Goal: Transaction & Acquisition: Purchase product/service

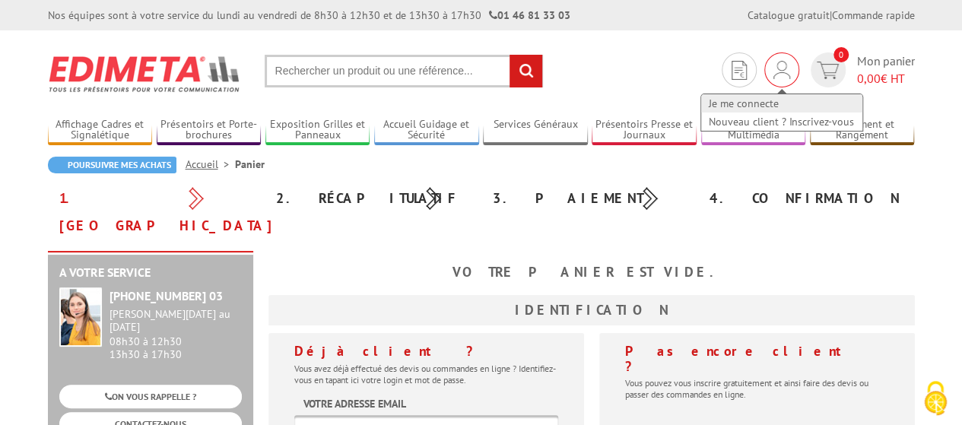
type input "communication@valserhone.fr"
click at [736, 100] on link "Je me connecte" at bounding box center [781, 103] width 161 height 18
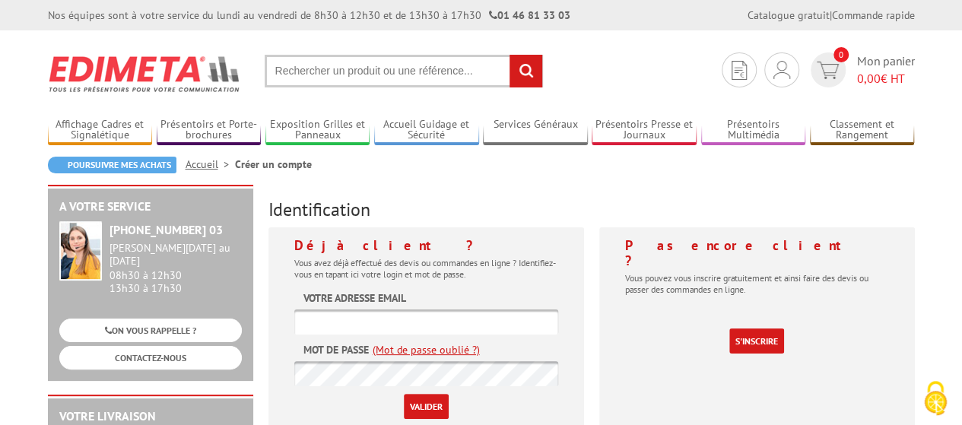
type input "[EMAIL_ADDRESS][DOMAIN_NAME]"
click at [424, 407] on input "Valider" at bounding box center [426, 406] width 45 height 25
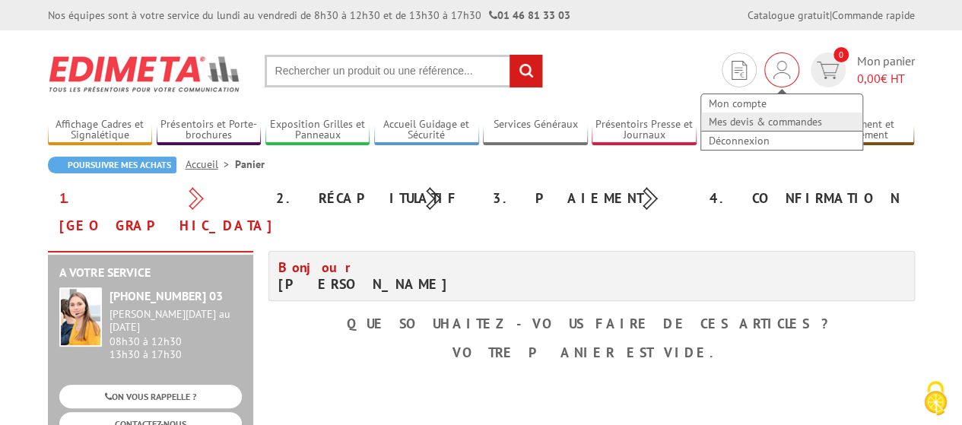
click at [761, 119] on link "Mes devis & commandes" at bounding box center [781, 122] width 161 height 18
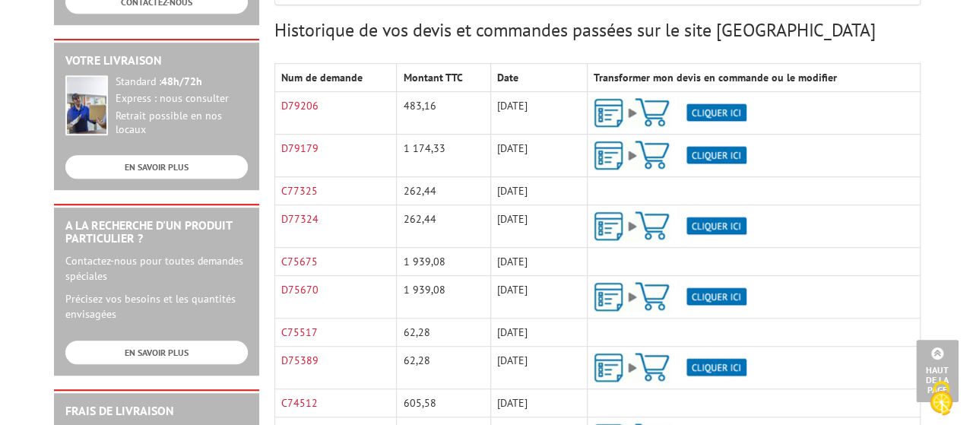
scroll to position [380, 0]
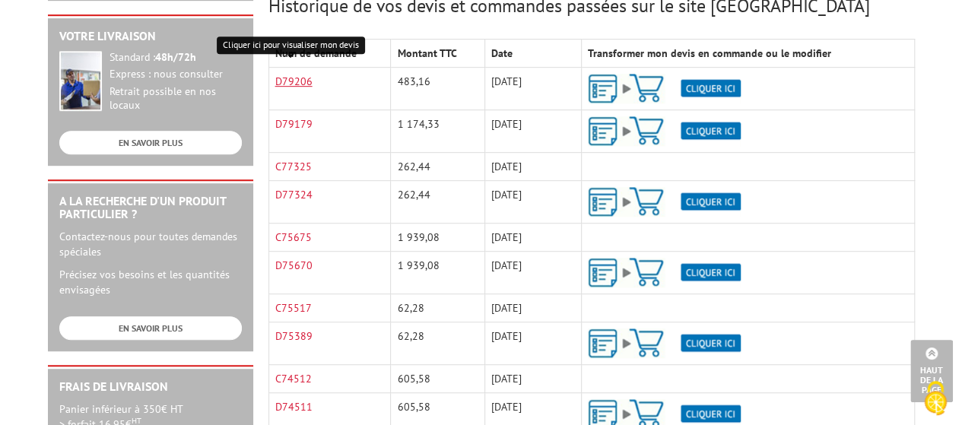
click at [300, 81] on link "D79206" at bounding box center [293, 82] width 37 height 14
click at [715, 87] on img at bounding box center [664, 89] width 153 height 30
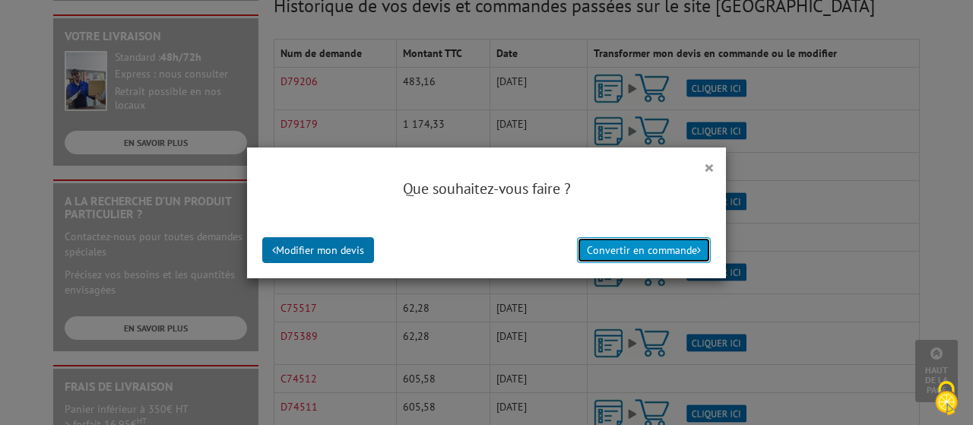
click at [626, 250] on button "Convertir en commande" at bounding box center [644, 250] width 134 height 26
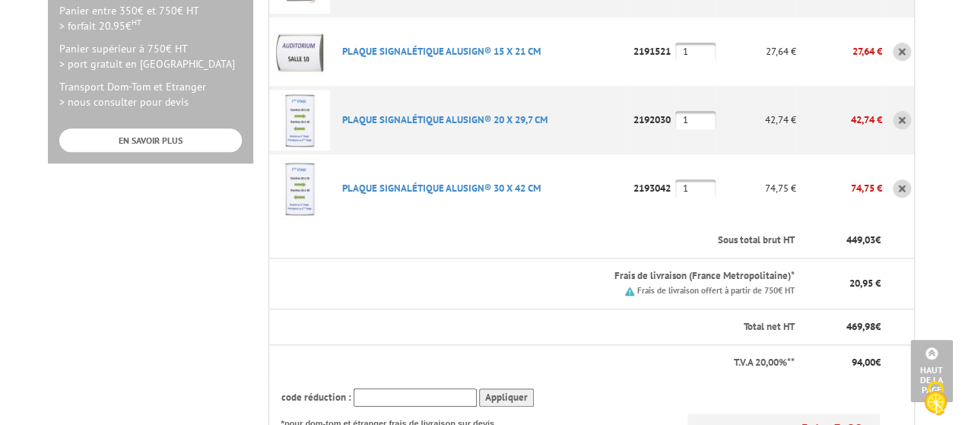
scroll to position [608, 0]
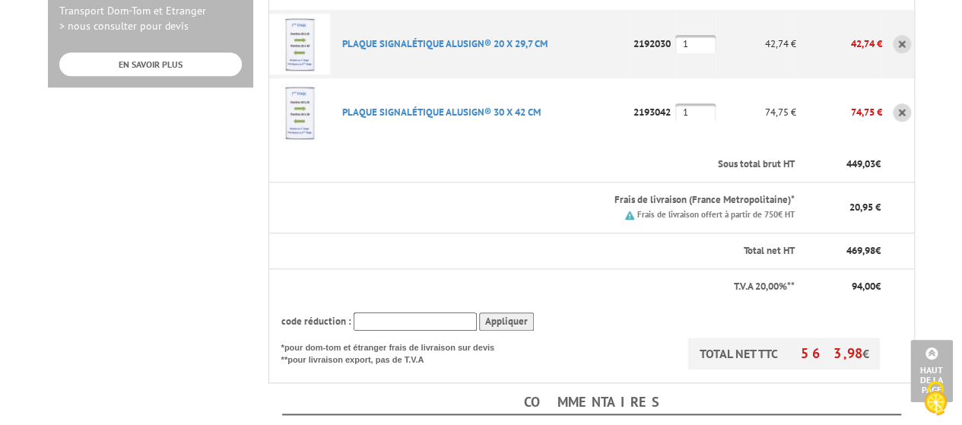
click at [431, 313] on input "text" at bounding box center [415, 322] width 123 height 19
type input "15POURVOUS"
click at [507, 313] on input "Appliquer" at bounding box center [506, 322] width 55 height 19
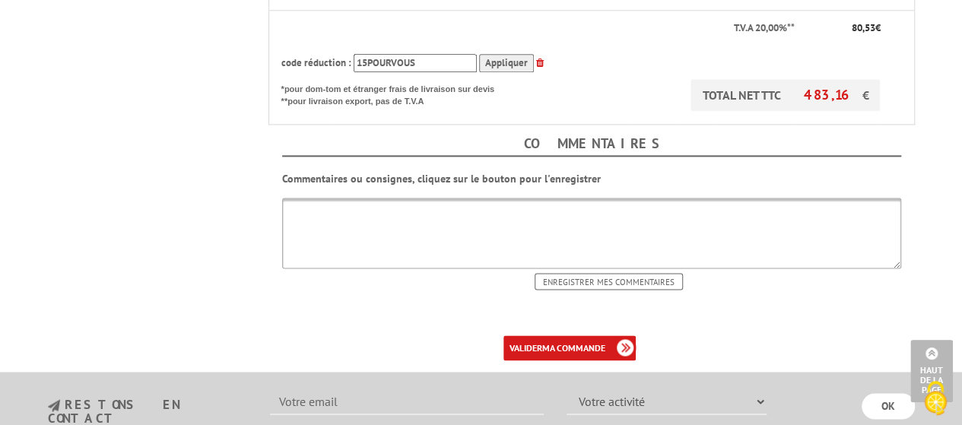
scroll to position [989, 0]
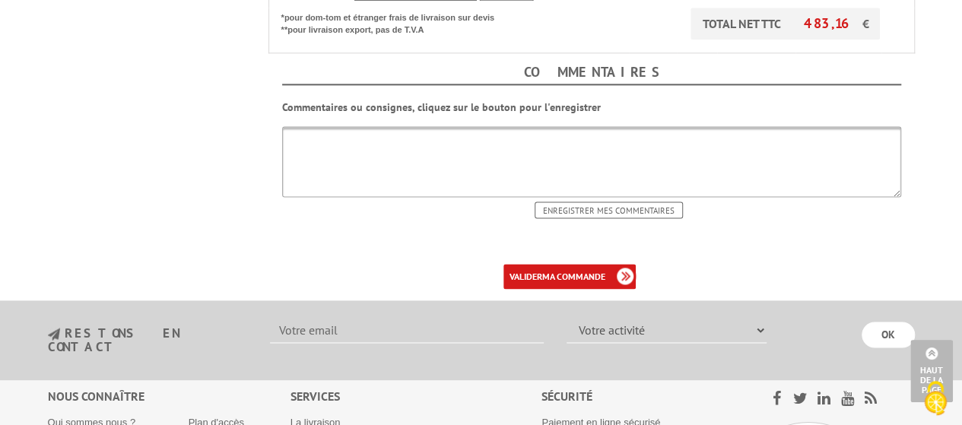
click at [433, 126] on textarea at bounding box center [591, 161] width 619 height 71
type textarea "Bon de commande CHORUS C0250092"
click at [563, 202] on input "Enregistrer mes commentaires" at bounding box center [609, 210] width 148 height 17
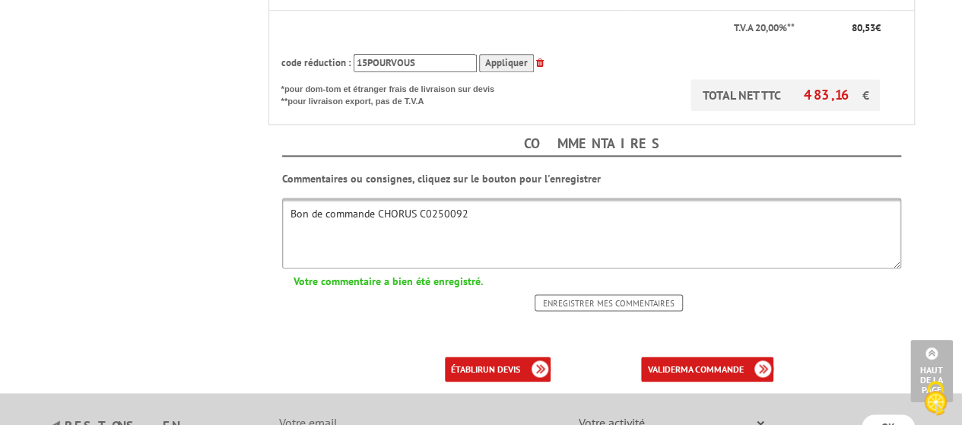
scroll to position [989, 0]
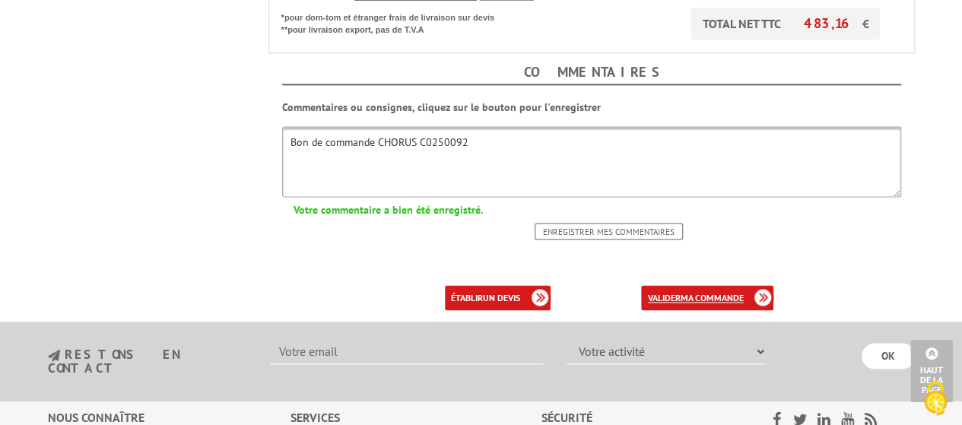
click at [689, 292] on b "ma commande" at bounding box center [711, 297] width 63 height 11
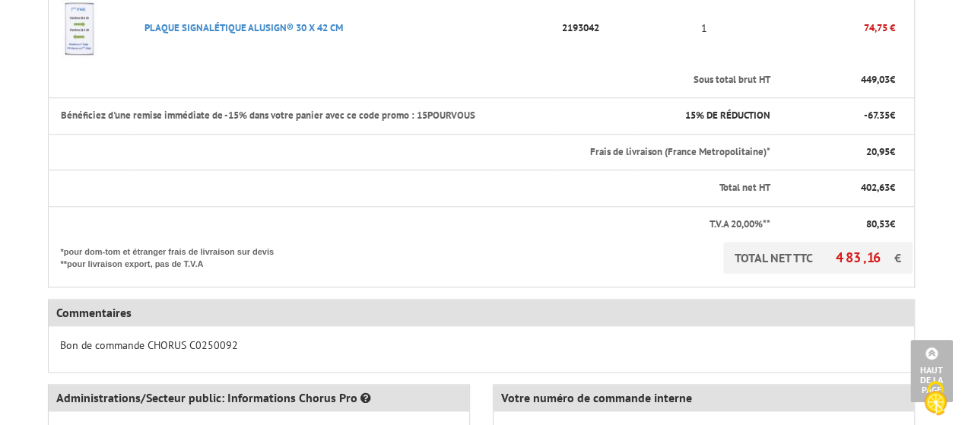
scroll to position [913, 0]
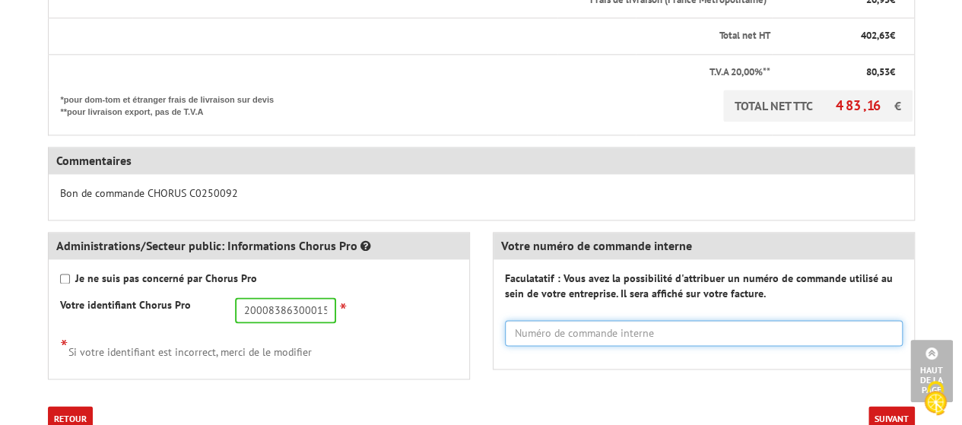
click at [550, 320] on input "text" at bounding box center [704, 333] width 398 height 26
type input "CO250092"
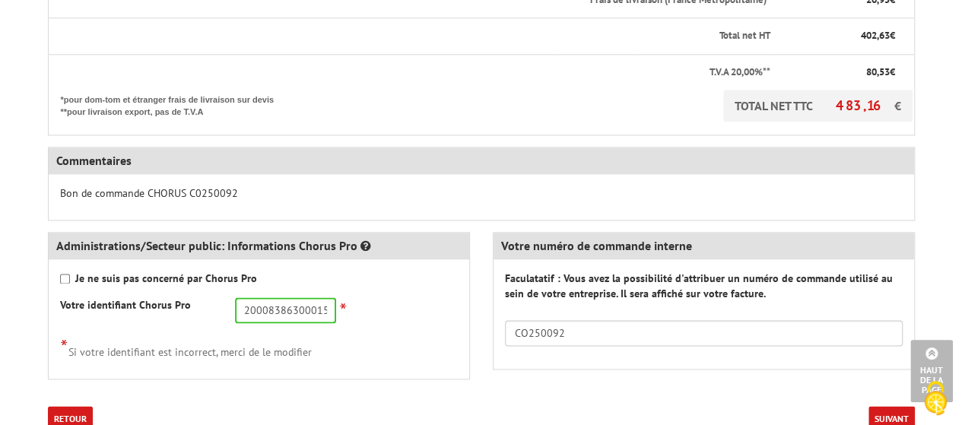
click at [892, 406] on button "Suivant" at bounding box center [891, 418] width 46 height 25
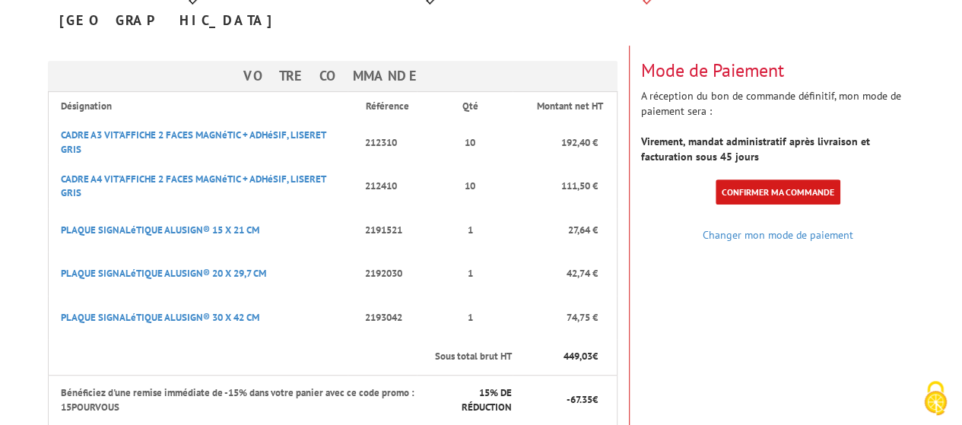
scroll to position [228, 0]
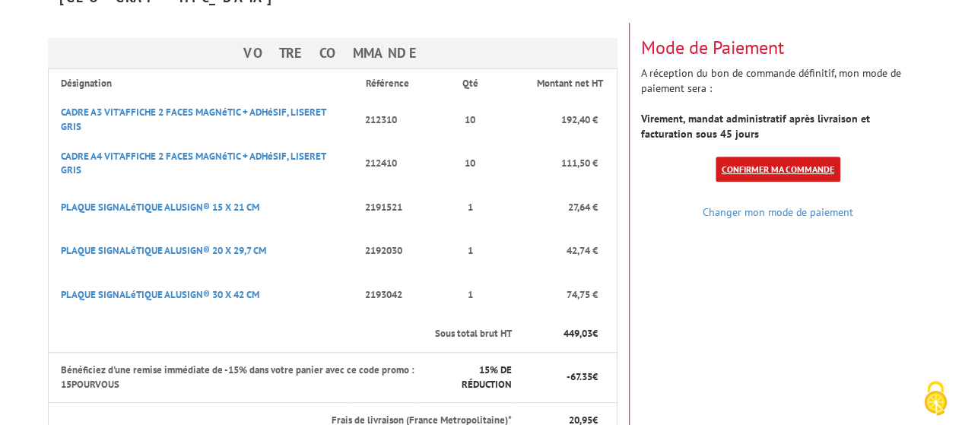
click at [789, 157] on link "Confirmer ma commande" at bounding box center [778, 169] width 125 height 25
